Goal: Use online tool/utility: Utilize a website feature to perform a specific function

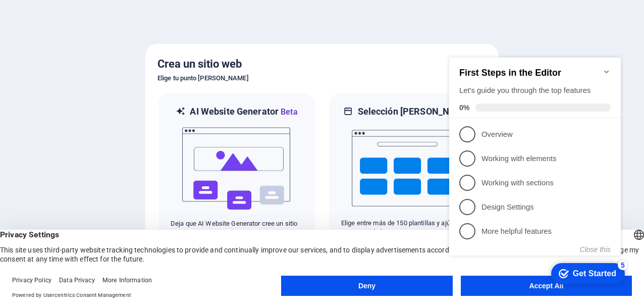
click at [606, 69] on icon "Minimize checklist" at bounding box center [607, 72] width 8 height 8
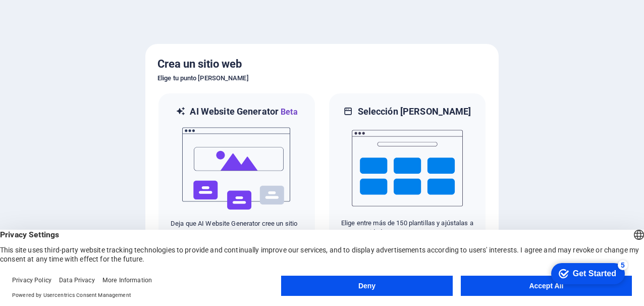
click at [514, 285] on button "Accept All" at bounding box center [546, 286] width 171 height 20
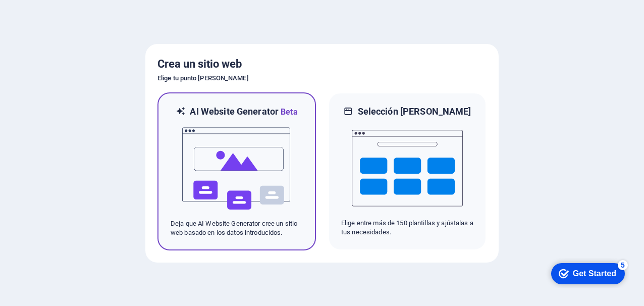
click at [277, 186] on img at bounding box center [236, 168] width 111 height 101
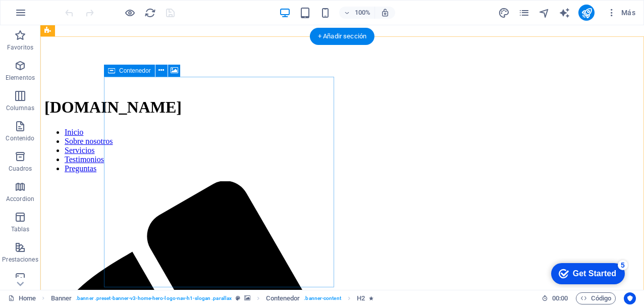
scroll to position [203, 0]
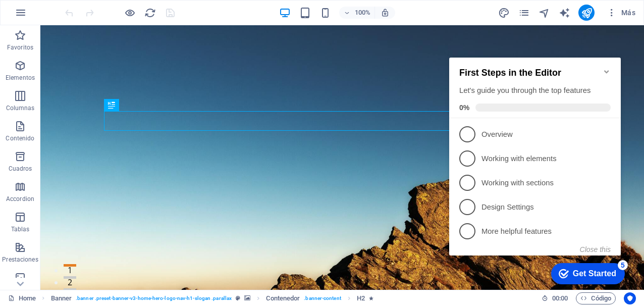
click at [592, 276] on div "Get Started" at bounding box center [594, 273] width 43 height 9
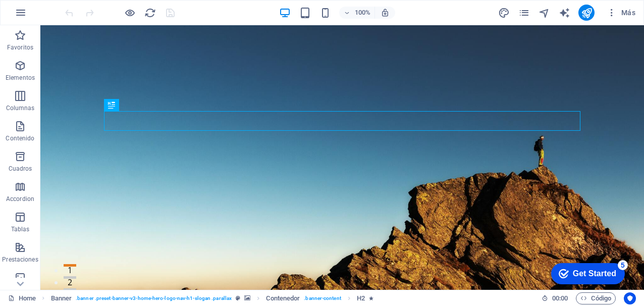
click at [576, 275] on div "Get Started" at bounding box center [594, 273] width 43 height 9
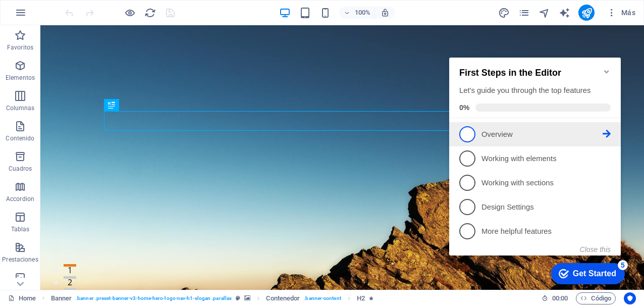
click at [471, 135] on span "1" at bounding box center [467, 134] width 16 height 16
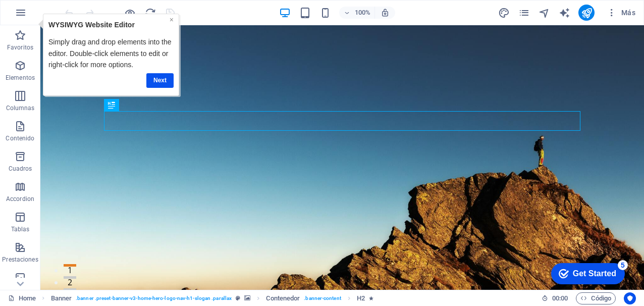
click at [172, 19] on link "×" at bounding box center [171, 20] width 4 height 8
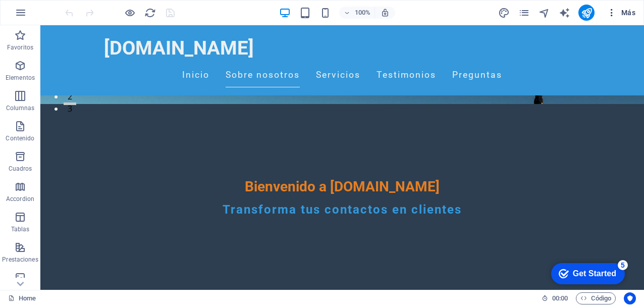
click at [621, 10] on span "Más" at bounding box center [621, 13] width 29 height 10
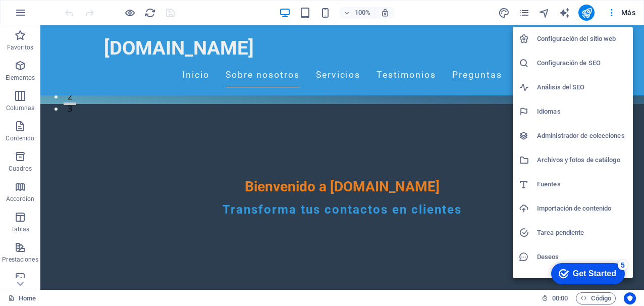
click at [566, 15] on div at bounding box center [322, 153] width 644 height 306
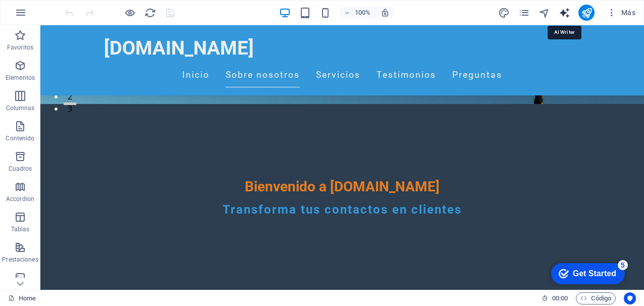
click at [564, 12] on icon "text_generator" at bounding box center [565, 13] width 12 height 12
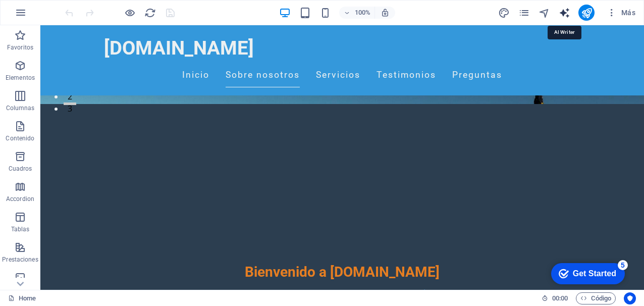
select select "English"
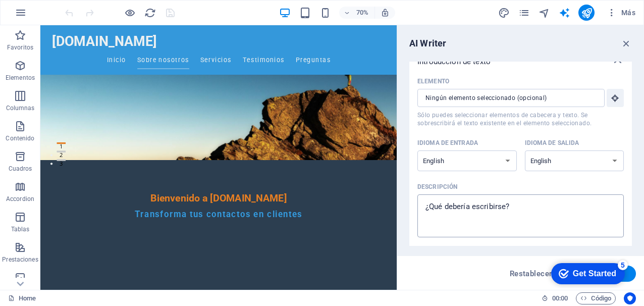
scroll to position [14, 0]
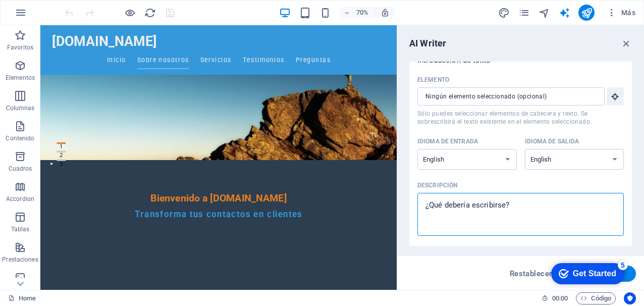
drag, startPoint x: 526, startPoint y: 206, endPoint x: 437, endPoint y: 205, distance: 88.8
click at [433, 205] on textarea "Descripción x ​" at bounding box center [520, 214] width 196 height 33
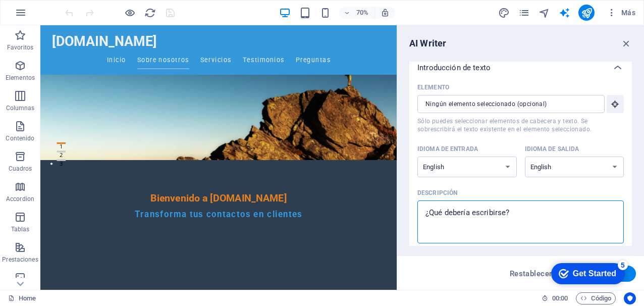
scroll to position [0, 0]
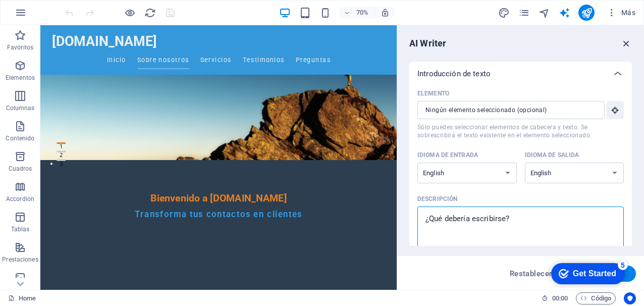
type textarea "x"
click at [621, 47] on icon "button" at bounding box center [626, 43] width 11 height 11
